Goal: Navigation & Orientation: Find specific page/section

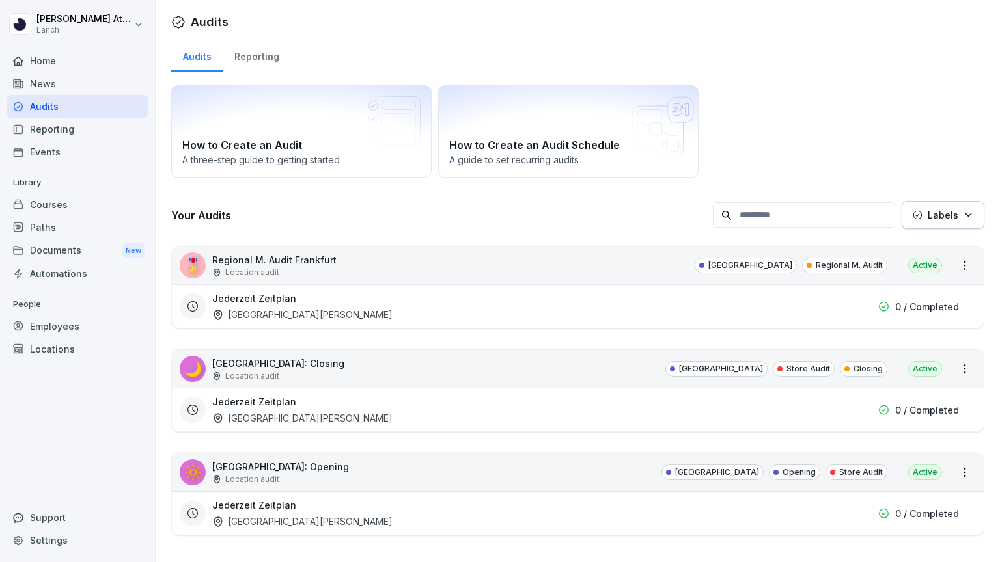
click at [851, 262] on p "Regional M. Audit" at bounding box center [848, 266] width 67 height 12
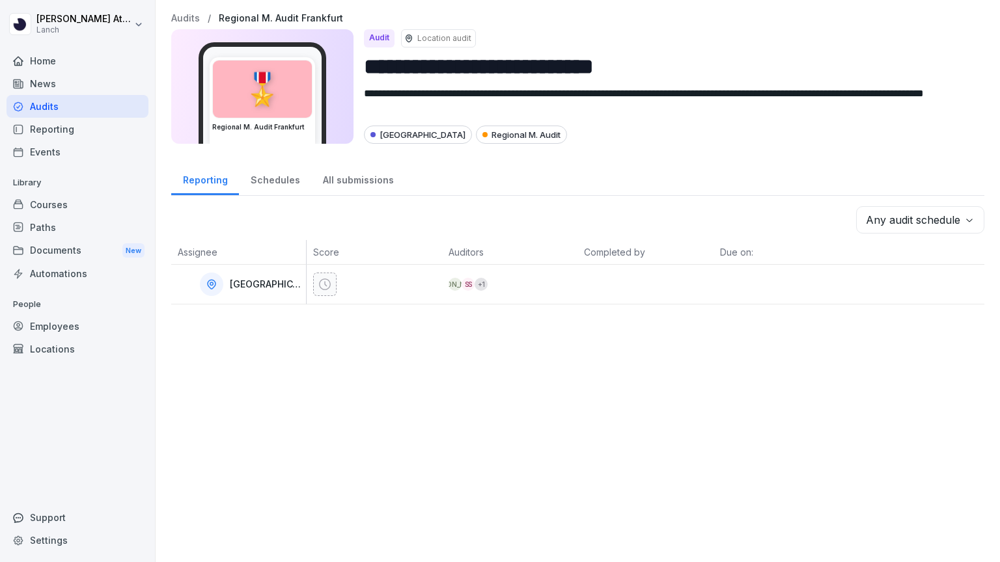
click at [60, 111] on div "Audits" at bounding box center [78, 106] width 142 height 23
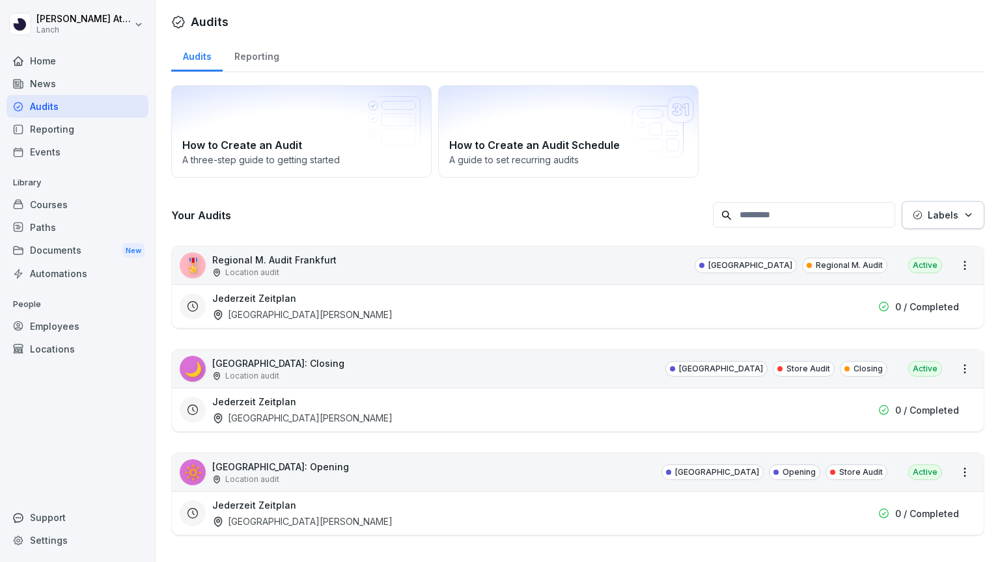
click at [53, 65] on div "Home" at bounding box center [78, 60] width 142 height 23
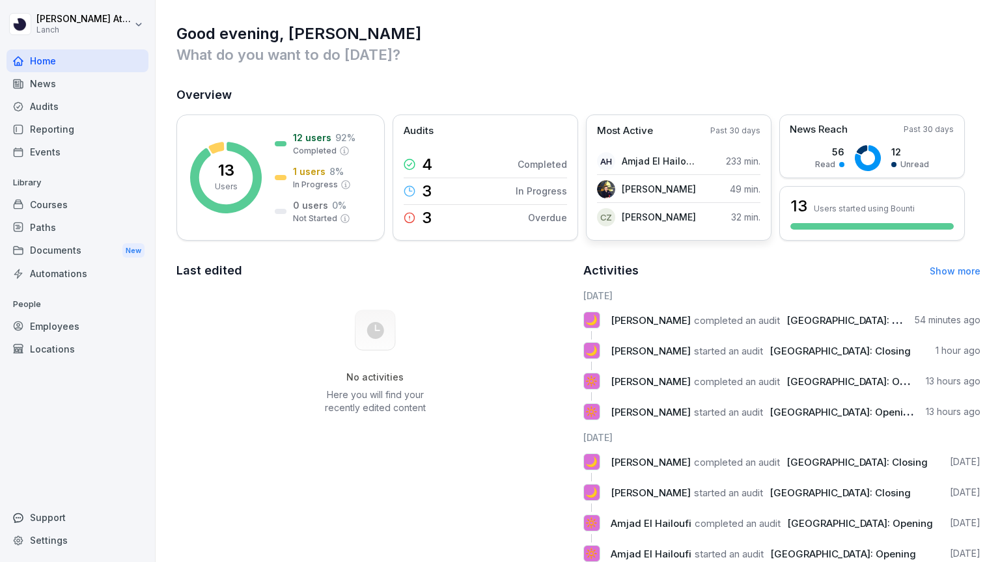
click at [702, 189] on div "[PERSON_NAME] 49 min." at bounding box center [678, 189] width 163 height 27
click at [42, 124] on div "Reporting" at bounding box center [78, 129] width 142 height 23
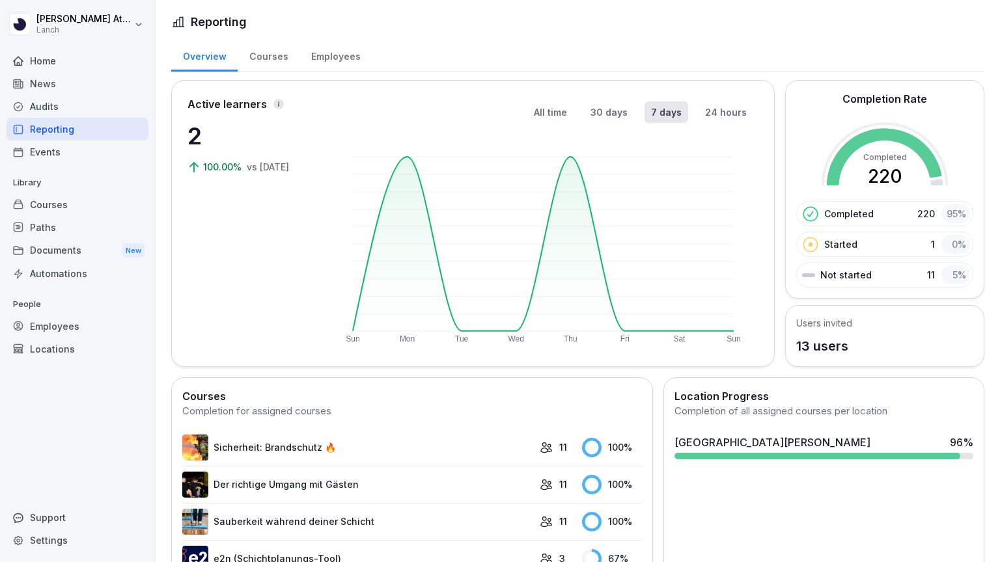
click at [341, 61] on div "Employees" at bounding box center [335, 54] width 72 height 33
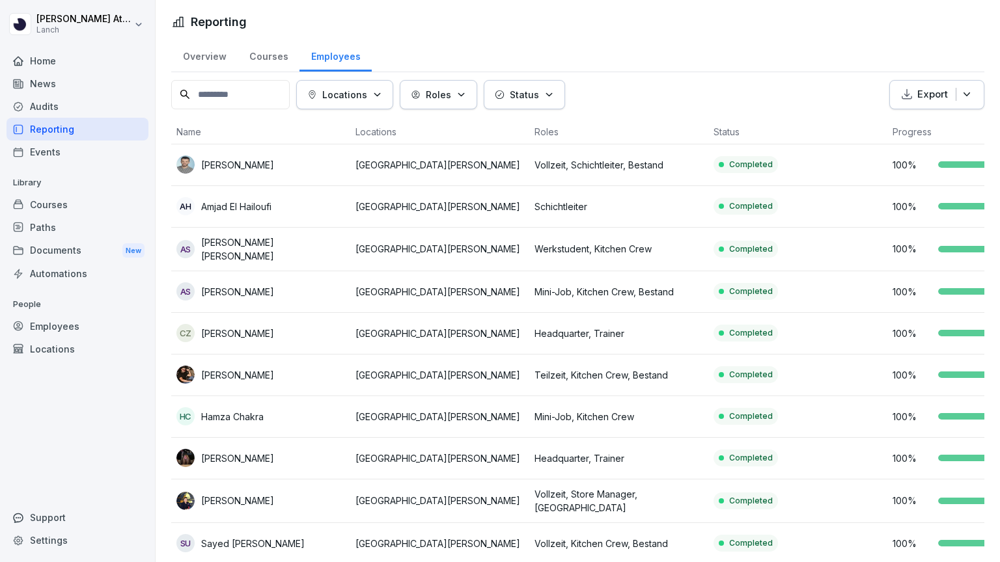
click at [187, 63] on div "Overview" at bounding box center [204, 54] width 66 height 33
